Goal: Task Accomplishment & Management: Use online tool/utility

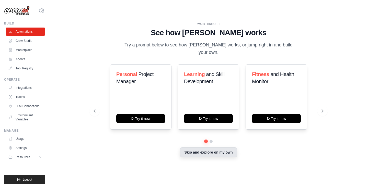
click at [213, 151] on button "Skip and explore on my own" at bounding box center [208, 153] width 57 height 10
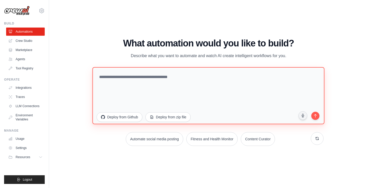
click at [180, 78] on textarea at bounding box center [209, 95] width 232 height 57
paste textarea "******"
drag, startPoint x: 136, startPoint y: 82, endPoint x: 67, endPoint y: 64, distance: 71.4
click at [67, 63] on div "WALKTHROUGH See how [PERSON_NAME] works Try a prompt below to see how [PERSON_N…" at bounding box center [208, 94] width 303 height 178
paste textarea "**********"
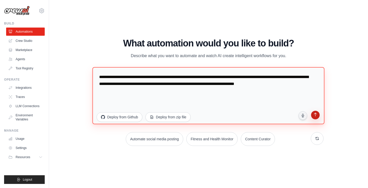
type textarea "**********"
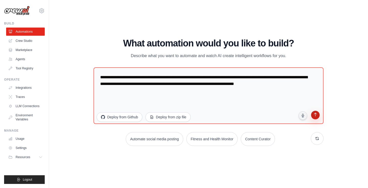
click at [316, 116] on icon "submit" at bounding box center [315, 115] width 5 height 5
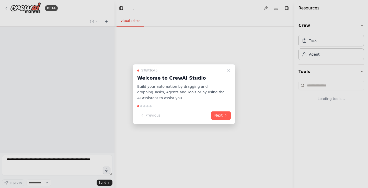
select select "****"
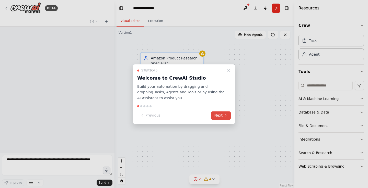
click at [228, 114] on button "Next" at bounding box center [221, 115] width 20 height 8
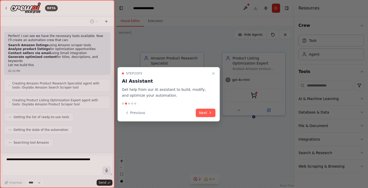
scroll to position [145, 0]
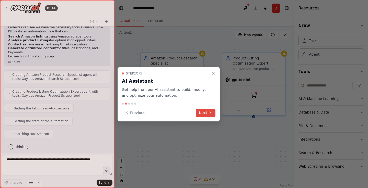
click at [212, 114] on icon at bounding box center [210, 113] width 4 height 4
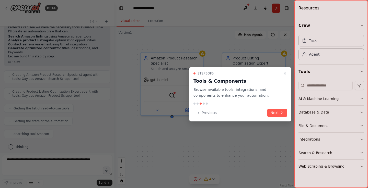
scroll to position [162, 0]
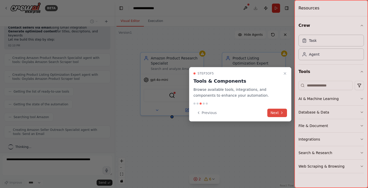
click at [281, 115] on button "Next" at bounding box center [277, 113] width 20 height 8
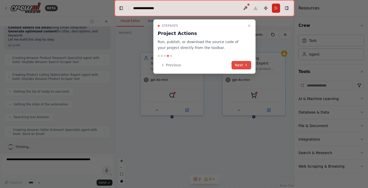
click at [244, 68] on button "Next" at bounding box center [242, 65] width 20 height 8
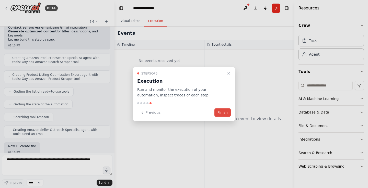
scroll to position [193, 0]
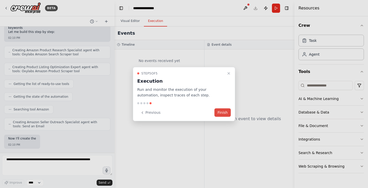
click at [221, 114] on button "Finish" at bounding box center [222, 113] width 16 height 8
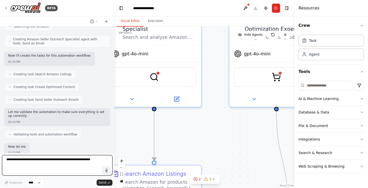
scroll to position [288, 0]
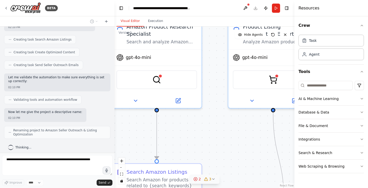
click at [212, 182] on button "2 3" at bounding box center [204, 179] width 30 height 9
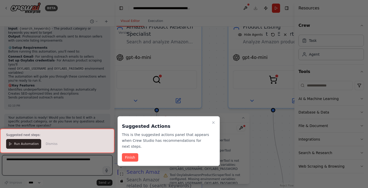
scroll to position [466, 0]
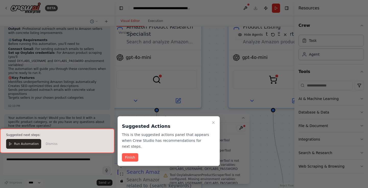
click at [25, 143] on div at bounding box center [57, 141] width 115 height 25
click at [131, 156] on button "Finish" at bounding box center [130, 158] width 16 height 8
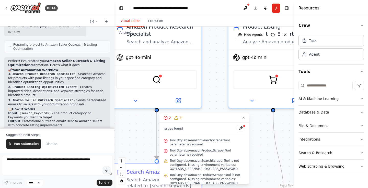
scroll to position [374, 0]
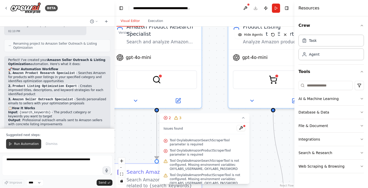
click at [17, 143] on span "Run Automation" at bounding box center [26, 144] width 25 height 4
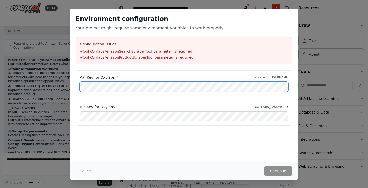
click at [64, 88] on div "Environment configuration Your project might require some environment variables…" at bounding box center [184, 94] width 368 height 188
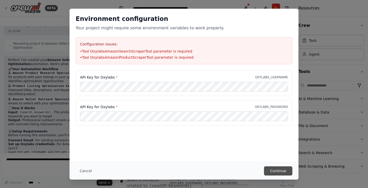
click at [283, 170] on button "Continue" at bounding box center [278, 171] width 28 height 9
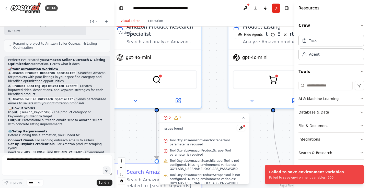
scroll to position [441, 0]
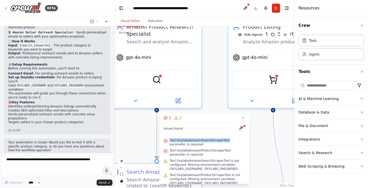
drag, startPoint x: 229, startPoint y: 141, endPoint x: 170, endPoint y: 140, distance: 58.8
click at [170, 140] on span "Tool OxylabsAmazonSearchScraperTool parameter is required" at bounding box center [208, 143] width 76 height 8
copy span "Tool OxylabsAmazonSearchScraperTool"
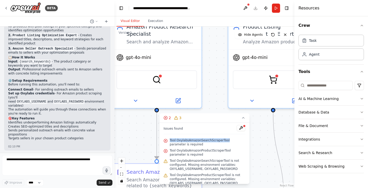
scroll to position [439, 0]
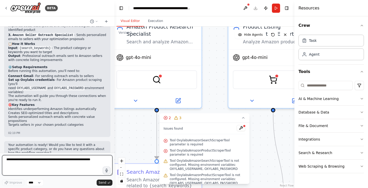
click at [86, 163] on textarea at bounding box center [57, 165] width 110 height 20
type textarea "***"
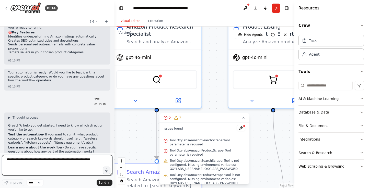
scroll to position [516, 0]
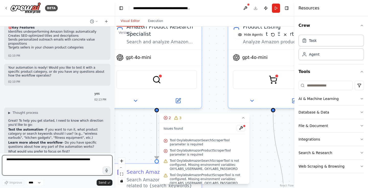
click at [28, 161] on textarea at bounding box center [57, 165] width 110 height 20
type textarea "**********"
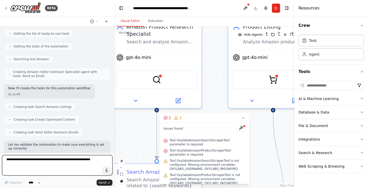
scroll to position [0, 0]
